Goal: Find specific page/section: Find specific page/section

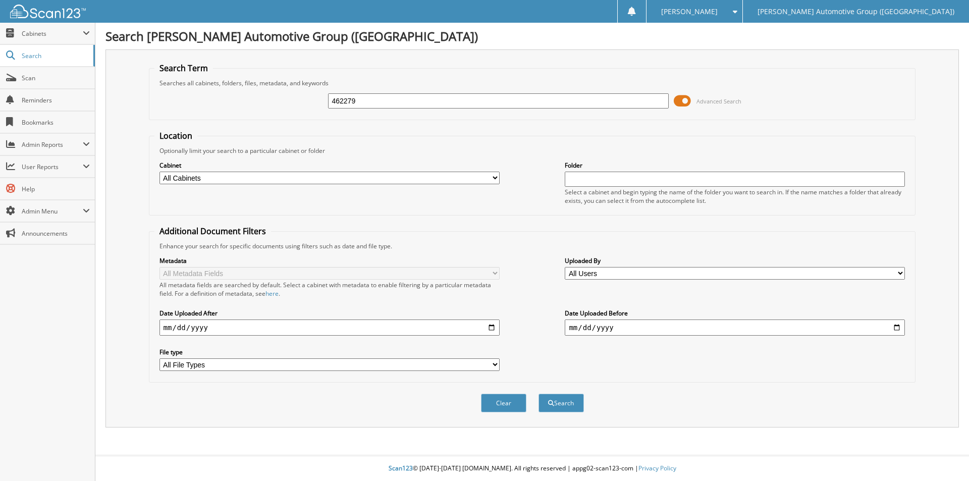
type input "462279"
click at [539, 394] on button "Search" at bounding box center [561, 403] width 45 height 19
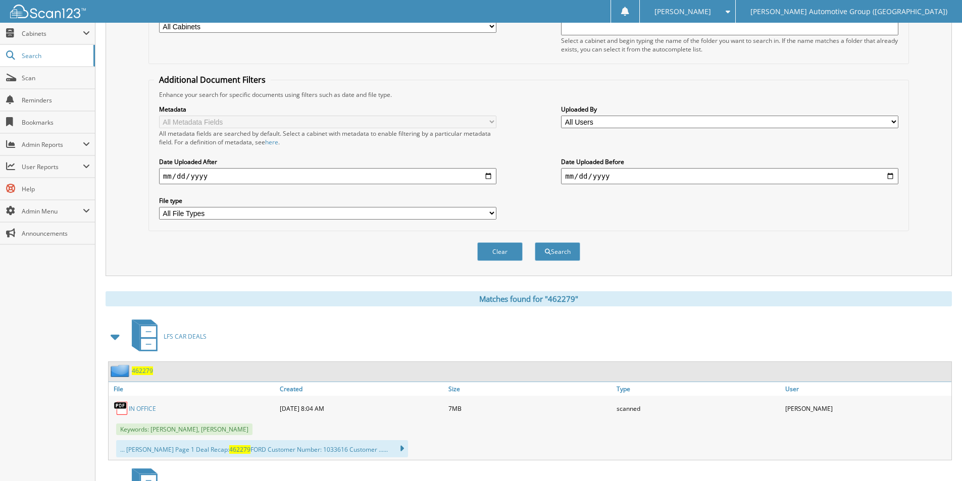
scroll to position [202, 0]
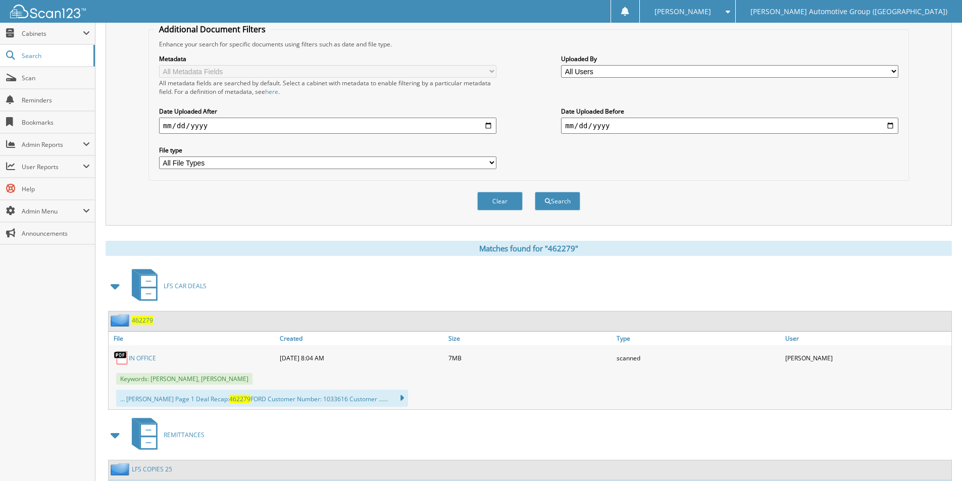
click at [145, 320] on span "462279" at bounding box center [142, 320] width 21 height 9
